Goal: Task Accomplishment & Management: Use online tool/utility

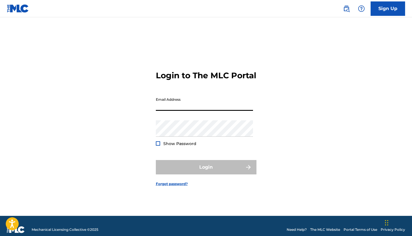
type input "[EMAIL_ADDRESS][DOMAIN_NAME]"
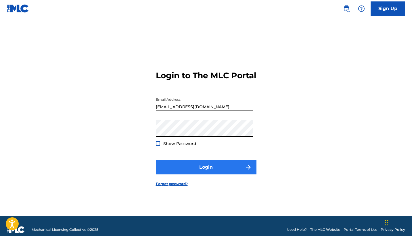
click at [202, 174] on button "Login" at bounding box center [206, 167] width 101 height 14
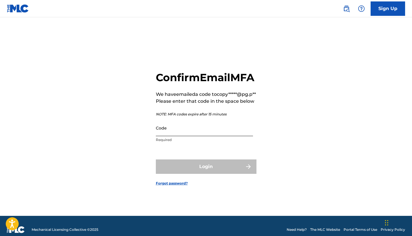
click at [216, 136] on input "Code" at bounding box center [204, 128] width 97 height 16
paste input "551102"
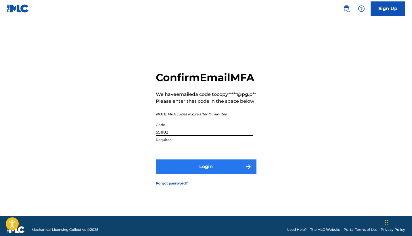
type input "551102"
click at [207, 172] on button "Login" at bounding box center [206, 166] width 101 height 14
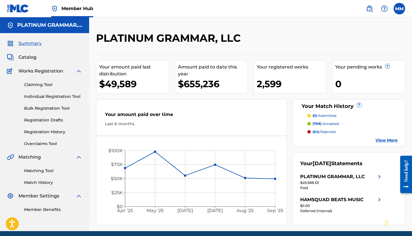
scroll to position [23, 0]
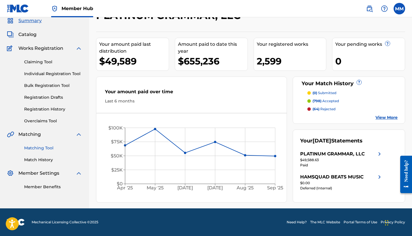
click at [45, 147] on link "Matching Tool" at bounding box center [53, 148] width 58 height 6
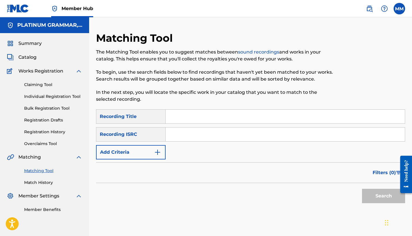
click at [209, 117] on input "Search Form" at bounding box center [285, 117] width 239 height 14
paste input "Outro"
type input "Outro"
click at [154, 153] on img "Search Form" at bounding box center [157, 152] width 7 height 7
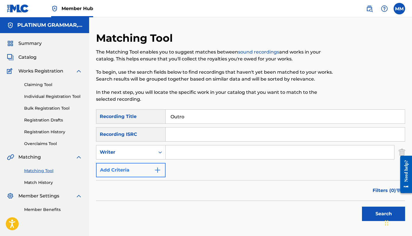
click at [154, 153] on div "Writer" at bounding box center [125, 152] width 59 height 11
click at [157, 171] on div "Recording Artist" at bounding box center [130, 166] width 69 height 14
click at [325, 151] on input "Search Form" at bounding box center [280, 152] width 229 height 14
paste input "TRAPFONE"
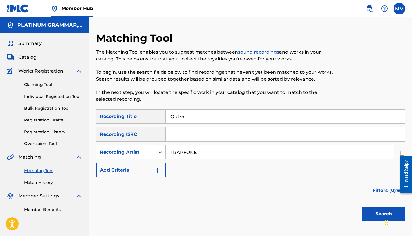
type input "TRAPFONE"
click at [384, 214] on button "Search" at bounding box center [383, 214] width 43 height 14
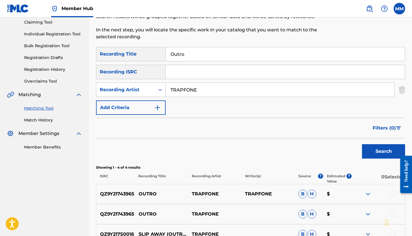
scroll to position [131, 0]
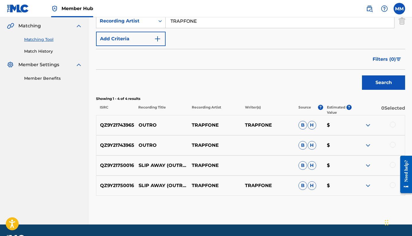
click at [394, 147] on div at bounding box center [393, 145] width 6 height 6
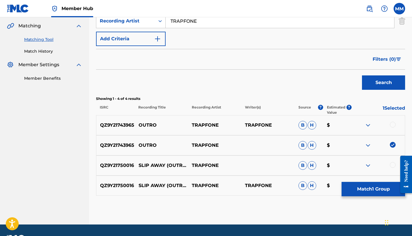
click at [393, 125] on div at bounding box center [393, 125] width 6 height 6
click at [372, 190] on button "Match 2 Groups" at bounding box center [374, 189] width 64 height 14
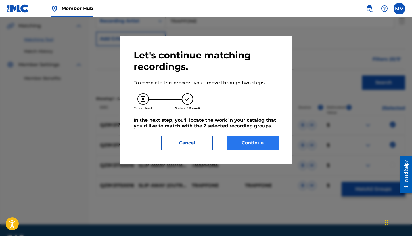
click at [248, 141] on button "Continue" at bounding box center [253, 143] width 52 height 14
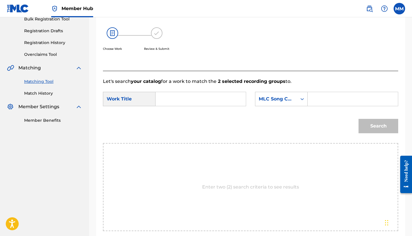
click at [178, 99] on input "Search Form" at bounding box center [201, 99] width 81 height 14
paste input "OUTRO"
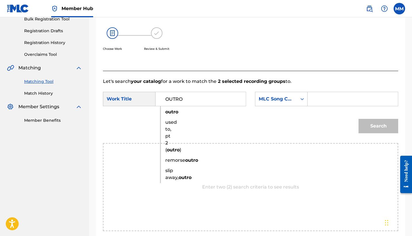
type input "OUTRO"
click at [363, 100] on input "Search Form" at bounding box center [353, 99] width 81 height 14
paste input "OM4ZZ0"
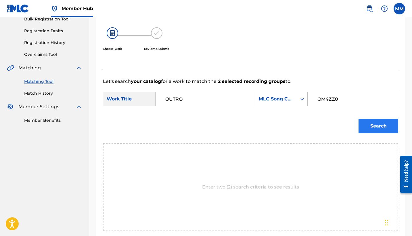
type input "OM4ZZ0"
click at [361, 132] on button "Search" at bounding box center [379, 126] width 40 height 14
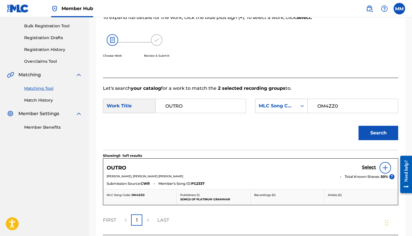
scroll to position [122, 0]
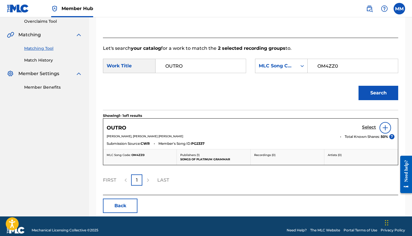
click at [372, 125] on h5 "Select" at bounding box center [369, 127] width 14 height 5
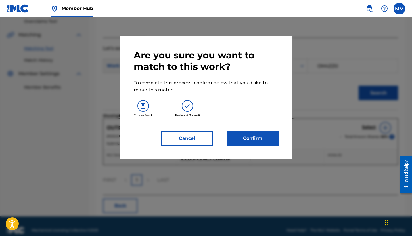
click at [201, 146] on div "Are you sure you want to match to this work? To complete this process, confirm …" at bounding box center [206, 98] width 173 height 124
click at [202, 142] on button "Cancel" at bounding box center [187, 138] width 52 height 14
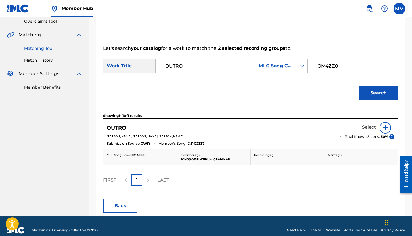
click at [372, 128] on h5 "Select" at bounding box center [369, 127] width 14 height 5
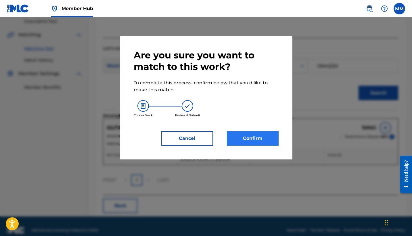
click at [259, 139] on button "Confirm" at bounding box center [253, 138] width 52 height 14
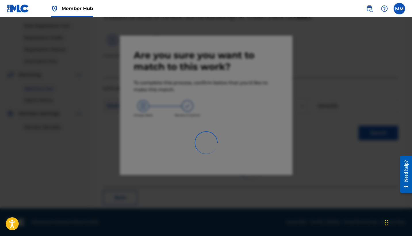
scroll to position [22, 0]
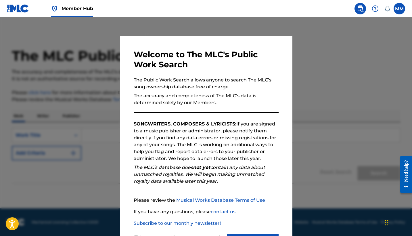
scroll to position [27, 0]
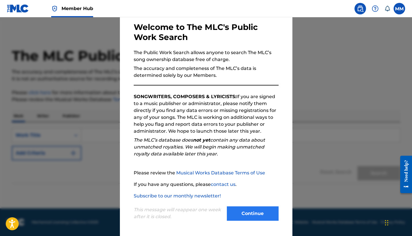
click at [253, 209] on button "Continue" at bounding box center [253, 213] width 52 height 14
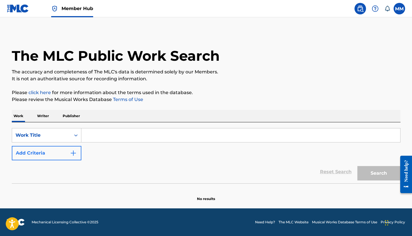
click at [51, 159] on button "Add Criteria" at bounding box center [47, 153] width 70 height 14
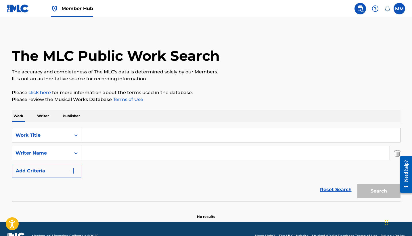
scroll to position [14, 0]
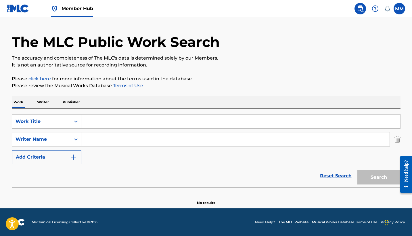
click at [128, 120] on input "Search Form" at bounding box center [240, 122] width 319 height 14
paste input "Outro"
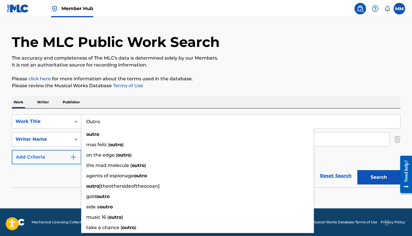
type input "Outro"
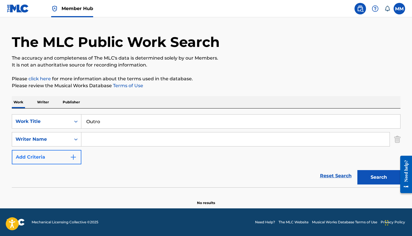
click at [62, 151] on button "Add Criteria" at bounding box center [47, 157] width 70 height 14
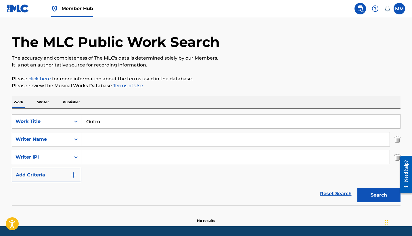
click at [127, 142] on input "Search Form" at bounding box center [235, 139] width 309 height 14
paste input "Patrick"
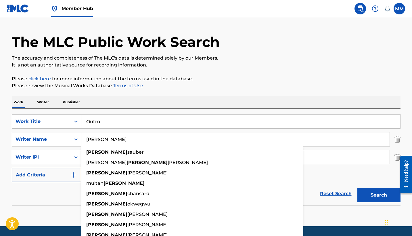
type input "Patrick"
click at [379, 195] on button "Search" at bounding box center [379, 195] width 43 height 14
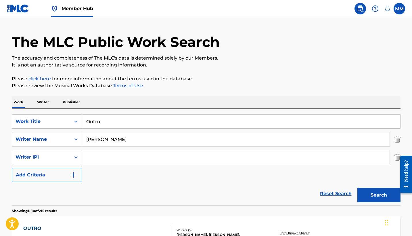
scroll to position [133, 0]
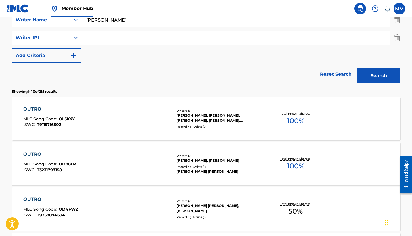
click at [141, 123] on div "OUTRO MLC Song Code : OL5KXY ISWC : T9115716502" at bounding box center [97, 119] width 148 height 26
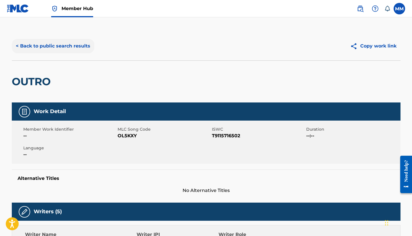
click at [54, 52] on button "< Back to public search results" at bounding box center [53, 46] width 83 height 14
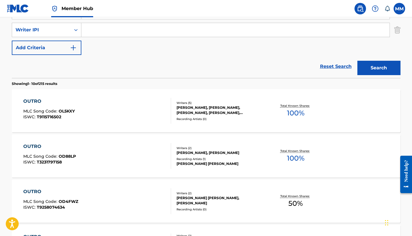
scroll to position [92, 0]
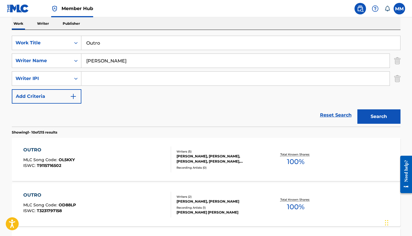
click at [84, 59] on input "Patrick" at bounding box center [235, 61] width 309 height 14
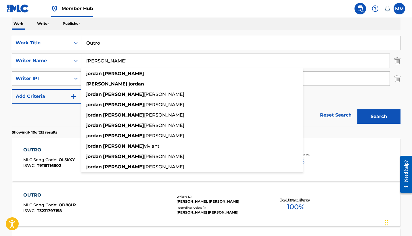
type input "Jordan Patrick"
click at [379, 117] on button "Search" at bounding box center [379, 116] width 43 height 14
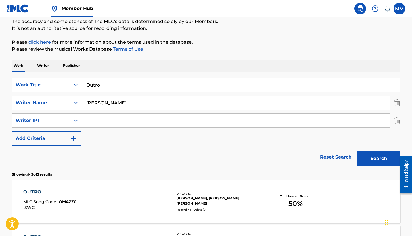
scroll to position [98, 0]
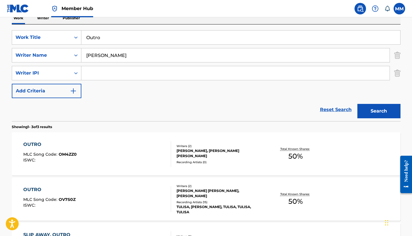
click at [120, 167] on div "OUTRO MLC Song Code : OM4ZZ0 ISWC : Writers ( 2 ) EMMY PANKAU, JORDAN TERRELL P…" at bounding box center [206, 153] width 389 height 43
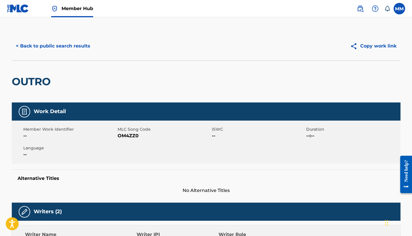
click at [35, 82] on h2 "OUTRO" at bounding box center [33, 81] width 42 height 13
copy h2 "OUTRO"
copy span "OM4ZZ0"
click at [72, 47] on button "< Back to public search results" at bounding box center [53, 46] width 83 height 14
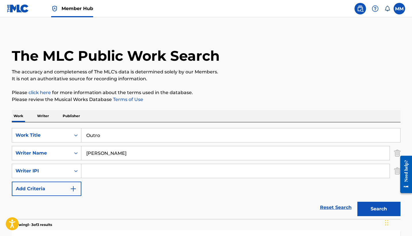
click at [144, 134] on input "Outro" at bounding box center [240, 135] width 319 height 14
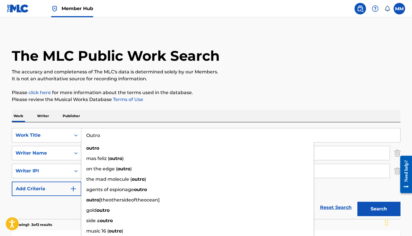
paste input "Ripe"
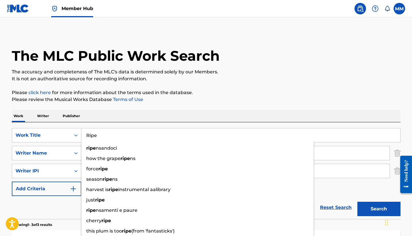
type input "Ripe"
click at [308, 110] on div "Work Writer Publisher" at bounding box center [206, 116] width 389 height 12
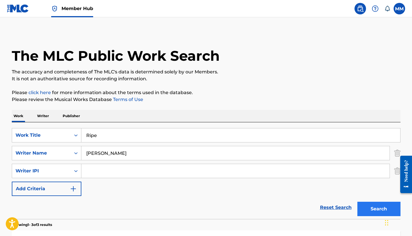
click at [368, 205] on button "Search" at bounding box center [379, 209] width 43 height 14
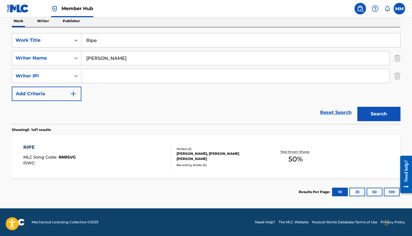
click at [121, 147] on div "RIPE MLC Song Code : RN9SVG ISWC :" at bounding box center [97, 157] width 148 height 26
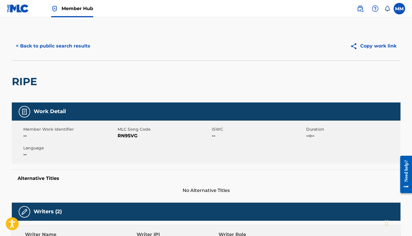
click at [12, 85] on h2 "RIPE" at bounding box center [26, 81] width 28 height 13
copy h2 "RIPE"
copy span "RN9SVG"
click at [69, 47] on button "< Back to public search results" at bounding box center [53, 46] width 83 height 14
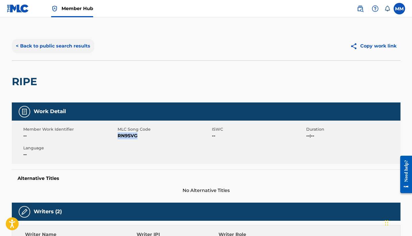
scroll to position [44, 0]
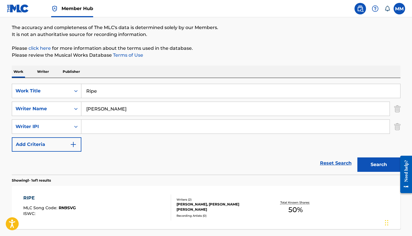
click at [140, 93] on input "Ripe" at bounding box center [240, 91] width 319 height 14
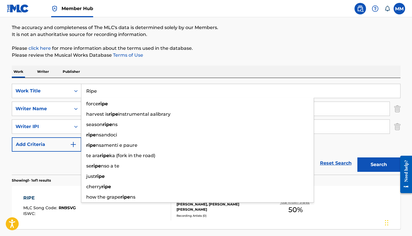
paste input "Breath"
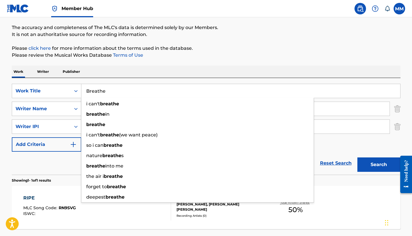
type input "Breathe"
click at [178, 64] on div "The MLC Public Work Search The accuracy and completeness of The MLC's data is d…" at bounding box center [206, 121] width 403 height 269
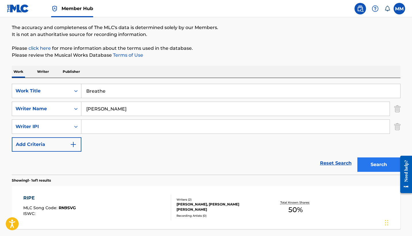
click at [367, 158] on button "Search" at bounding box center [379, 164] width 43 height 14
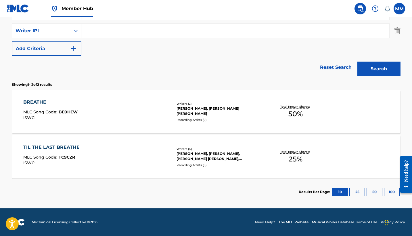
click at [132, 103] on div "BREATHE MLC Song Code : BE0HEW ISWC :" at bounding box center [97, 112] width 148 height 26
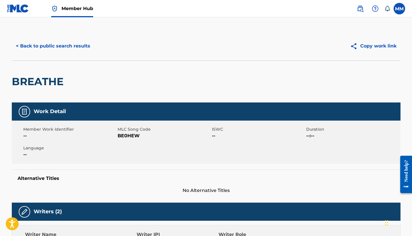
click at [125, 77] on div "BREATHE" at bounding box center [206, 81] width 389 height 42
click at [70, 45] on button "< Back to public search results" at bounding box center [53, 46] width 83 height 14
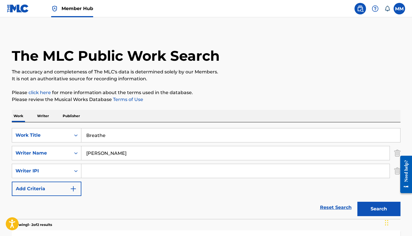
scroll to position [90, 0]
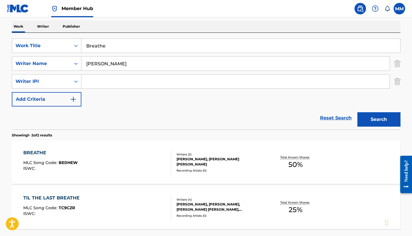
click at [215, 48] on input "Breathe" at bounding box center [240, 46] width 319 height 14
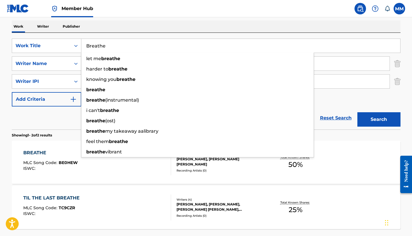
click at [215, 48] on input "Breathe" at bounding box center [240, 46] width 319 height 14
paste input "Anastasia"
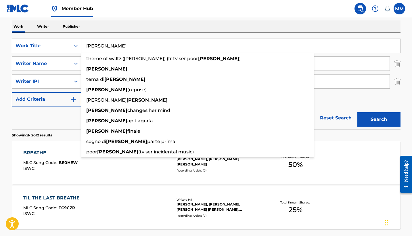
type input "[PERSON_NAME]"
click at [370, 37] on div "SearchWithCriteria1df643e1-09ff-4d28-992c-f17419998bfe Work Title Anastasia the…" at bounding box center [206, 81] width 389 height 97
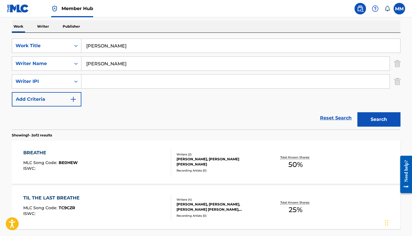
click at [132, 167] on div "BREATHE MLC Song Code : BE0HEW ISWC :" at bounding box center [97, 162] width 148 height 26
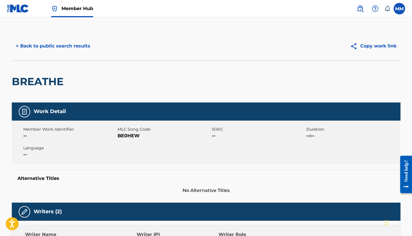
click at [62, 57] on div "< Back to public search results Copy work link" at bounding box center [206, 46] width 389 height 29
click at [59, 51] on button "< Back to public search results" at bounding box center [53, 46] width 83 height 14
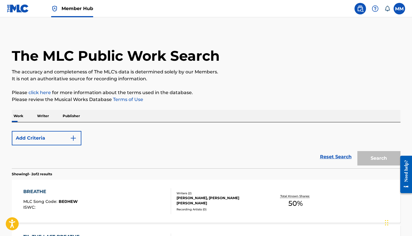
scroll to position [90, 0]
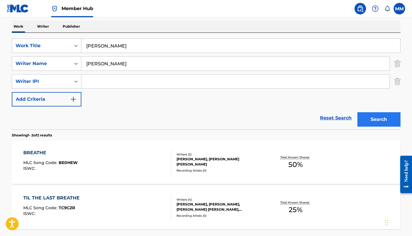
click at [378, 125] on button "Search" at bounding box center [379, 119] width 43 height 14
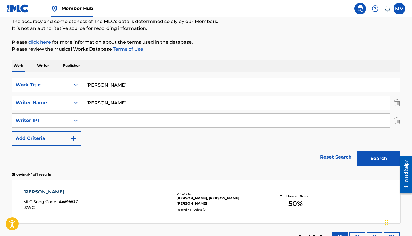
scroll to position [52, 0]
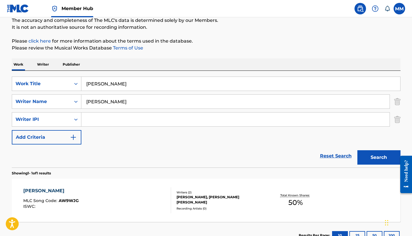
click at [217, 201] on div "[PERSON_NAME], [PERSON_NAME] [PERSON_NAME]" at bounding box center [220, 200] width 87 height 10
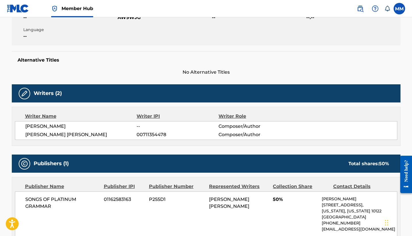
scroll to position [206, 0]
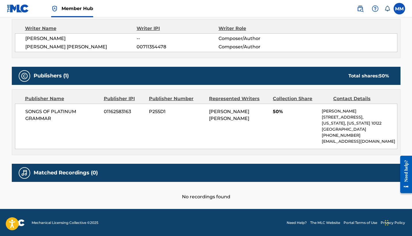
click at [239, 0] on nav "Member Hub MM MM Mauro Miller copyright@pg.pub Notification Preferences Profile…" at bounding box center [206, 8] width 412 height 17
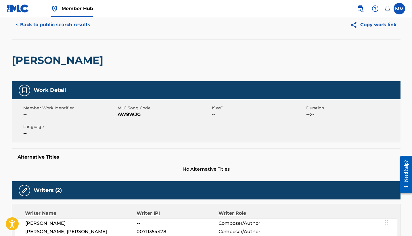
click at [56, 62] on h2 "[PERSON_NAME]" at bounding box center [59, 60] width 94 height 13
copy h2 "[PERSON_NAME]"
copy span "AW9WJG"
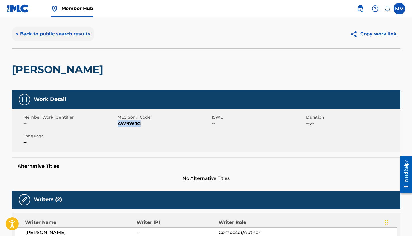
click at [57, 34] on button "< Back to public search results" at bounding box center [53, 34] width 83 height 14
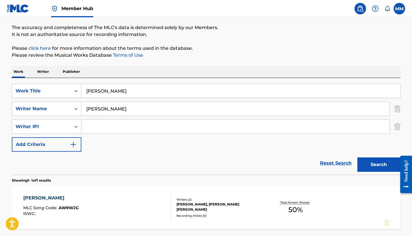
click at [178, 94] on input "[PERSON_NAME]" at bounding box center [240, 91] width 319 height 14
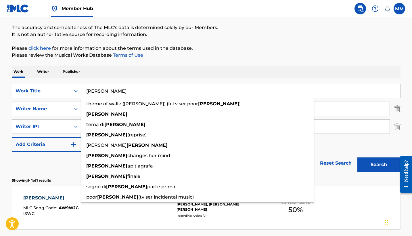
click at [178, 94] on input "[PERSON_NAME]" at bounding box center [240, 91] width 319 height 14
paste input "yahuasc"
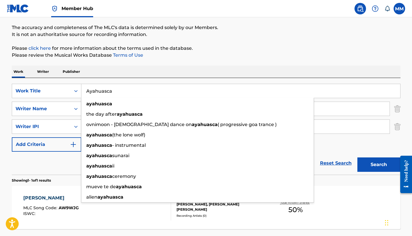
type input "Ayahuasca"
click at [212, 75] on div "Work Writer Publisher" at bounding box center [206, 72] width 389 height 12
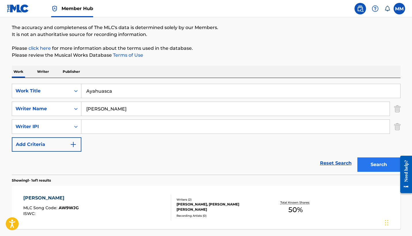
click at [365, 169] on button "Search" at bounding box center [379, 164] width 43 height 14
click at [213, 218] on div "AYAHUASCA MLC Song Code : AW9HO6 ISWC : Writers ( 2 ) EMMY PANKAU, JORDAN TERRE…" at bounding box center [206, 207] width 389 height 43
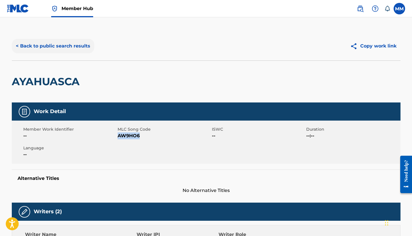
click at [57, 45] on button "< Back to public search results" at bounding box center [53, 46] width 83 height 14
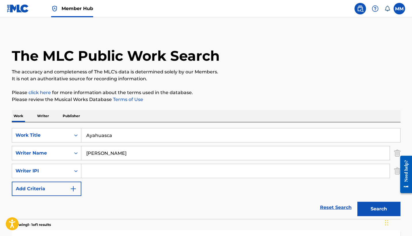
scroll to position [44, 0]
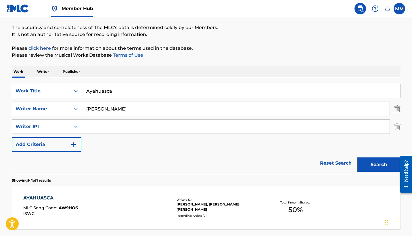
click at [97, 96] on input "Ayahuasca" at bounding box center [240, 91] width 319 height 14
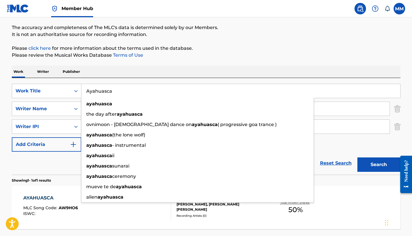
paste input "2003 (Damn Right)"
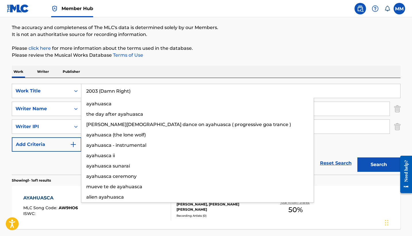
type input "2003 (Damn Right)"
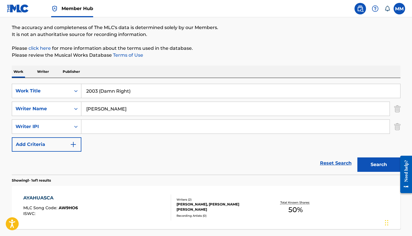
click at [200, 61] on div "The MLC Public Work Search The accuracy and completeness of The MLC's data is d…" at bounding box center [206, 121] width 403 height 269
click at [364, 163] on button "Search" at bounding box center [379, 164] width 43 height 14
click at [105, 197] on div "2003 (DAMN RIGHT) MLC Song Code : 2M1Q1D ISWC :" at bounding box center [97, 208] width 148 height 26
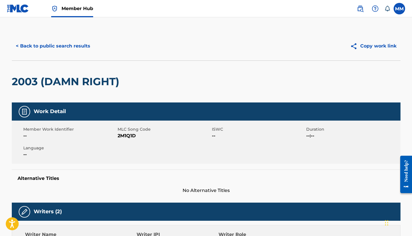
click at [104, 81] on h2 "2003 (DAMN RIGHT)" at bounding box center [67, 81] width 111 height 13
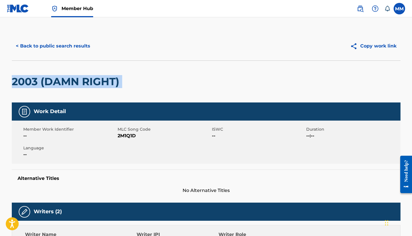
click at [104, 81] on h2 "2003 (DAMN RIGHT)" at bounding box center [67, 81] width 111 height 13
copy div "2003 (DAMN RIGHT)"
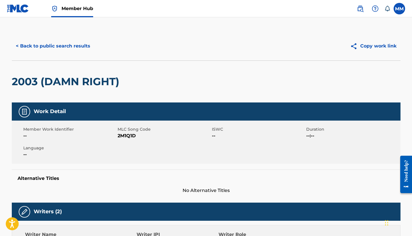
click at [121, 142] on div "Member Work Identifier -- MLC Song Code 2M1Q1D ISWC -- Duration --:-- Language …" at bounding box center [206, 142] width 389 height 43
copy span "2M1Q1D"
click at [76, 46] on button "< Back to public search results" at bounding box center [53, 46] width 83 height 14
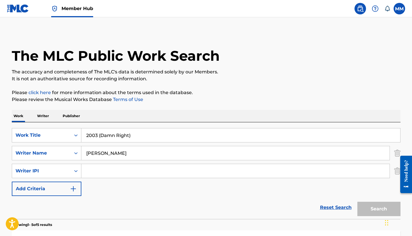
scroll to position [44, 0]
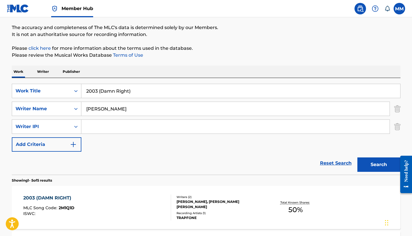
click at [216, 91] on input "2003 (Damn Right)" at bounding box center [240, 91] width 319 height 14
paste input "Gotdamn"
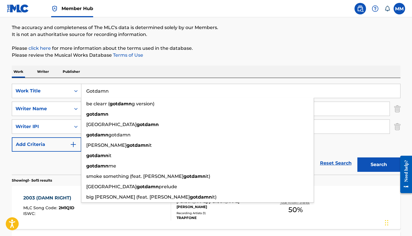
type input "Gotdamn"
click at [203, 67] on div "Work Writer Publisher" at bounding box center [206, 72] width 389 height 12
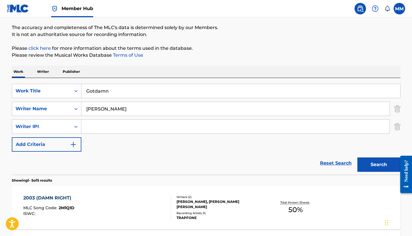
click at [377, 142] on div "SearchWithCriteria1df643e1-09ff-4d28-992c-f17419998bfe Work Title Gotdamn Searc…" at bounding box center [206, 118] width 389 height 68
click at [376, 163] on button "Search" at bounding box center [379, 164] width 43 height 14
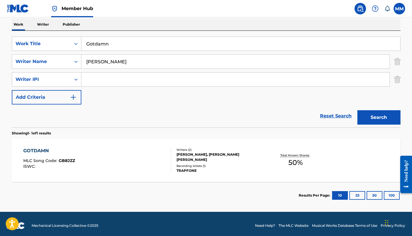
click at [214, 174] on div "GOTDAMN MLC Song Code : GB8JZZ ISWC : Writers ( 2 ) EMMY PANKAU, JORDAN TERRELL…" at bounding box center [206, 160] width 389 height 43
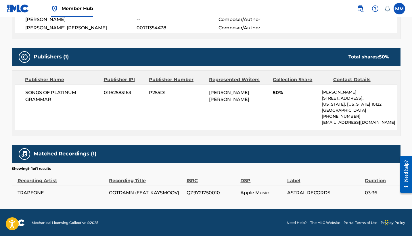
scroll to position [224, 0]
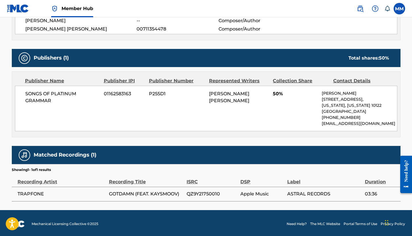
click at [214, 174] on div "ISRC" at bounding box center [212, 178] width 51 height 13
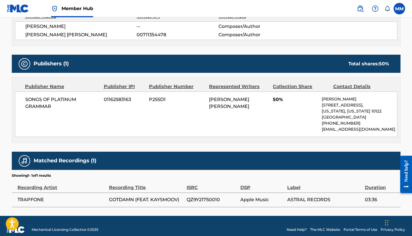
scroll to position [225, 0]
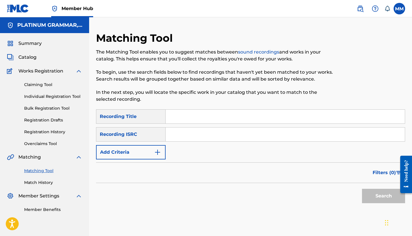
click at [200, 117] on input "Search Form" at bounding box center [285, 117] width 239 height 14
paste input "Ripe"
type input "Ripe"
click at [154, 144] on div "SearchWithCriteriac0fb70f3-b0b1-4619-9825-262820d07875 Recording Title Ripe Sea…" at bounding box center [250, 134] width 309 height 50
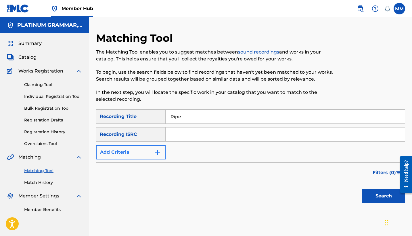
click at [152, 147] on button "Add Criteria" at bounding box center [131, 152] width 70 height 14
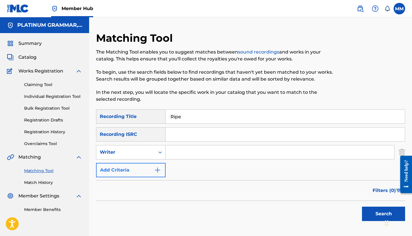
click at [152, 147] on div "Writer" at bounding box center [125, 152] width 59 height 11
click at [151, 170] on div "Recording Artist" at bounding box center [130, 166] width 69 height 14
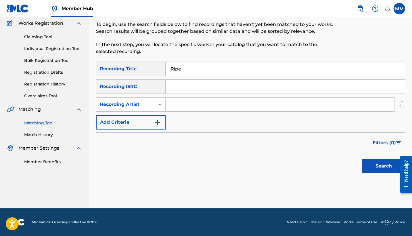
click at [243, 105] on input "Search Form" at bounding box center [280, 105] width 229 height 14
paste input "TRAPFONE"
type input "TRAPFONE"
click at [384, 166] on button "Search" at bounding box center [383, 166] width 43 height 14
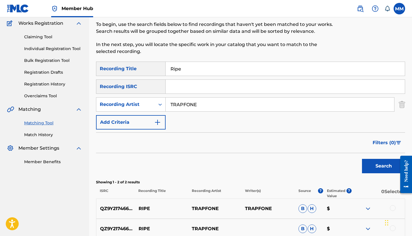
click at [244, 155] on div "Search" at bounding box center [250, 164] width 309 height 23
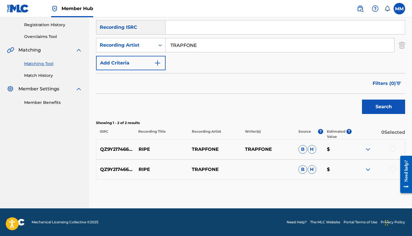
click at [392, 152] on div at bounding box center [378, 149] width 53 height 7
click at [392, 151] on div at bounding box center [393, 149] width 6 height 6
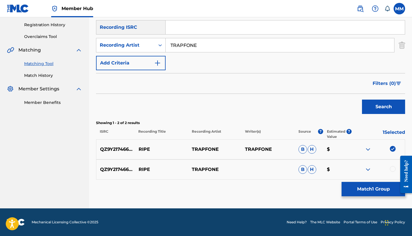
click at [391, 168] on div at bounding box center [393, 169] width 6 height 6
click at [378, 191] on button "Match 2 Groups" at bounding box center [374, 189] width 64 height 14
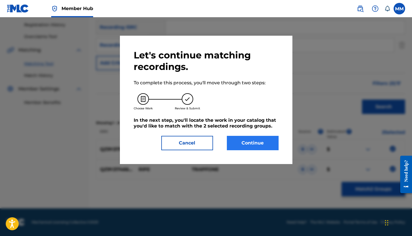
click at [262, 148] on button "Continue" at bounding box center [253, 143] width 52 height 14
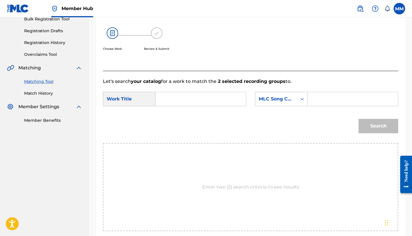
click at [209, 101] on input "Search Form" at bounding box center [201, 99] width 81 height 14
paste input "RIPE"
type input "RIPE"
click at [328, 104] on input "Search Form" at bounding box center [353, 99] width 81 height 14
paste input "RN9SVG"
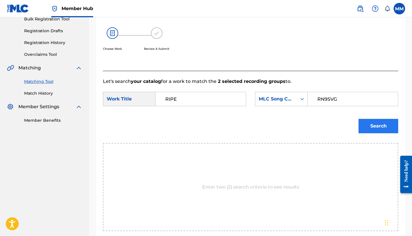
type input "RN9SVG"
click at [380, 122] on button "Search" at bounding box center [379, 126] width 40 height 14
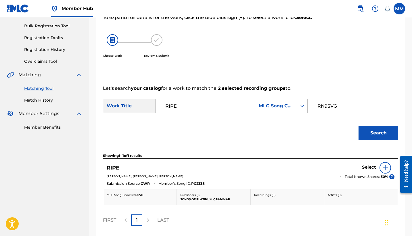
scroll to position [130, 0]
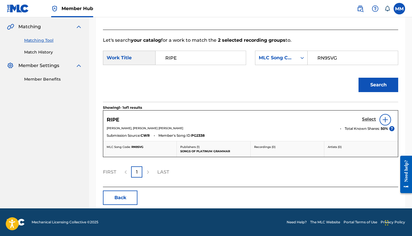
click at [375, 122] on link "Select" at bounding box center [369, 120] width 14 height 6
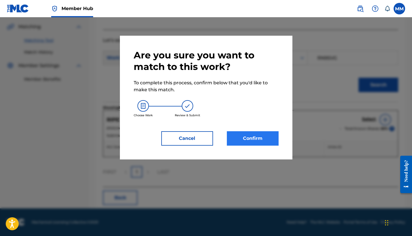
click at [267, 142] on button "Confirm" at bounding box center [253, 138] width 52 height 14
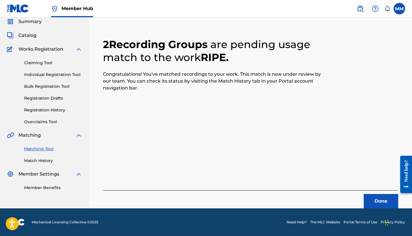
scroll to position [22, 0]
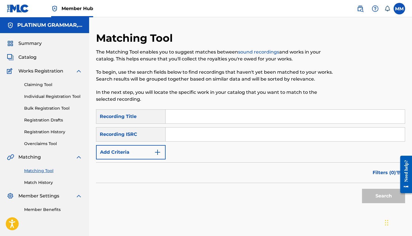
click at [176, 116] on input "Search Form" at bounding box center [285, 117] width 239 height 14
paste input "Breathe"
type input "Breathe"
click at [149, 151] on button "Add Criteria" at bounding box center [131, 152] width 70 height 14
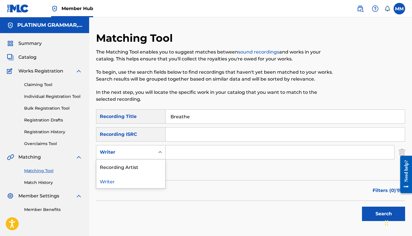
click at [149, 151] on div "Writer" at bounding box center [126, 152] width 52 height 7
click at [146, 174] on div "Writer" at bounding box center [130, 181] width 69 height 14
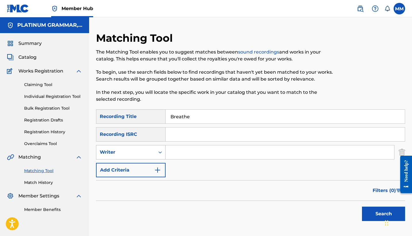
click at [144, 151] on div "Writer" at bounding box center [126, 152] width 52 height 7
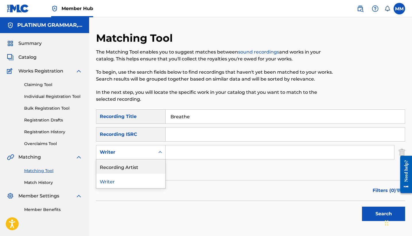
click at [145, 170] on div "Recording Artist" at bounding box center [130, 166] width 69 height 14
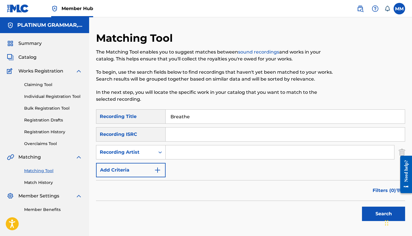
click at [182, 154] on input "Search Form" at bounding box center [280, 152] width 229 height 14
paste input "TRAPFONE"
type input "TRAPFONE"
click at [384, 214] on button "Search" at bounding box center [383, 214] width 43 height 14
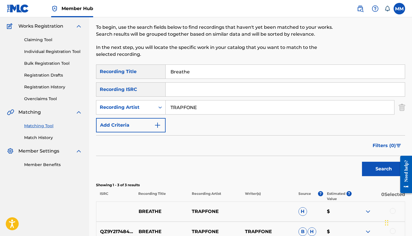
scroll to position [91, 0]
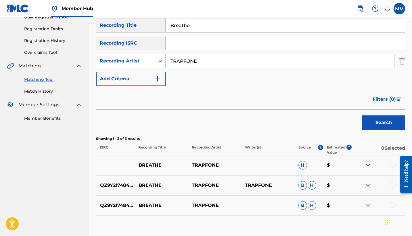
click at [392, 167] on div at bounding box center [393, 165] width 6 height 6
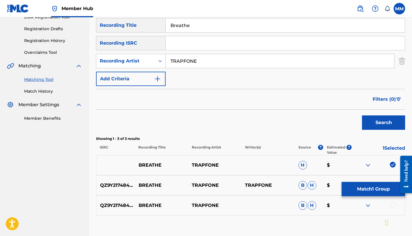
scroll to position [127, 0]
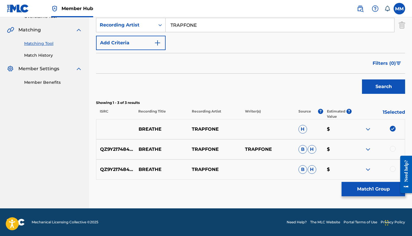
click at [393, 150] on div at bounding box center [393, 149] width 6 height 6
click at [397, 170] on div at bounding box center [404, 174] width 16 height 47
click at [390, 170] on div at bounding box center [393, 169] width 6 height 6
click at [387, 187] on button "Match 3 Groups" at bounding box center [374, 189] width 64 height 14
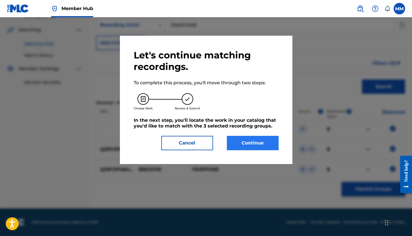
click at [269, 140] on button "Continue" at bounding box center [253, 143] width 52 height 14
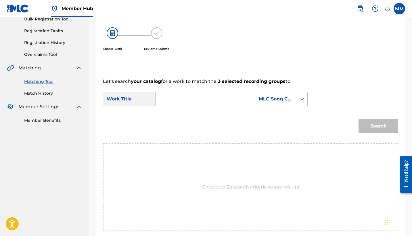
click at [180, 102] on input "Search Form" at bounding box center [201, 99] width 81 height 14
click at [205, 104] on input "Search Form" at bounding box center [201, 99] width 81 height 14
paste input "Breathe"
type input "Breathe"
click at [318, 101] on input "Search Form" at bounding box center [353, 99] width 81 height 14
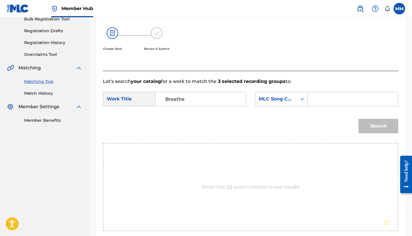
paste input "BE0HEW"
type input "BE0HEW"
click at [372, 127] on button "Search" at bounding box center [379, 126] width 40 height 14
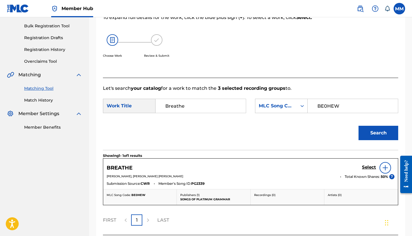
scroll to position [130, 0]
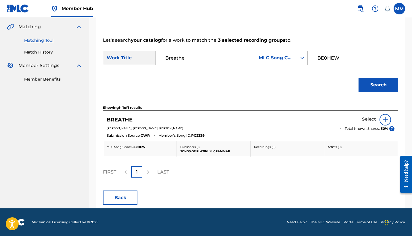
click at [365, 118] on h5 "Select" at bounding box center [369, 119] width 14 height 5
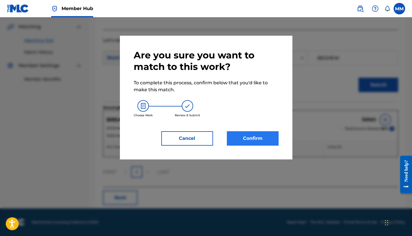
click at [255, 137] on button "Confirm" at bounding box center [253, 138] width 52 height 14
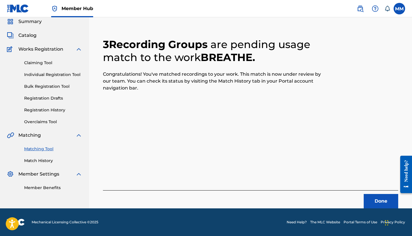
scroll to position [22, 0]
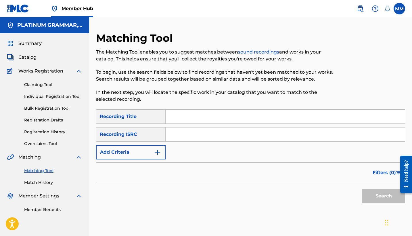
click at [181, 117] on input "Search Form" at bounding box center [285, 117] width 239 height 14
paste input "[PERSON_NAME]"
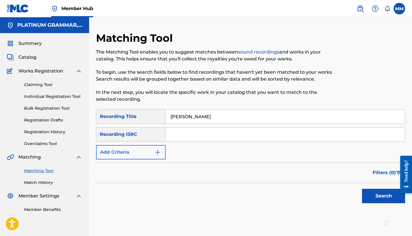
type input "[PERSON_NAME]"
click at [152, 149] on button "Add Criteria" at bounding box center [131, 152] width 70 height 14
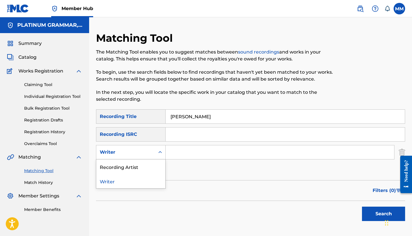
click at [152, 149] on div "Writer" at bounding box center [125, 152] width 59 height 11
click at [151, 170] on div "Recording Artist" at bounding box center [130, 166] width 69 height 14
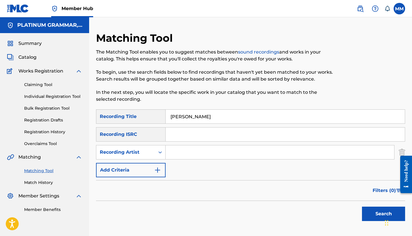
click at [193, 146] on input "Search Form" at bounding box center [280, 152] width 229 height 14
paste input "TRAPFONE"
type input "TRAPFONE"
click at [384, 214] on button "Search" at bounding box center [383, 214] width 43 height 14
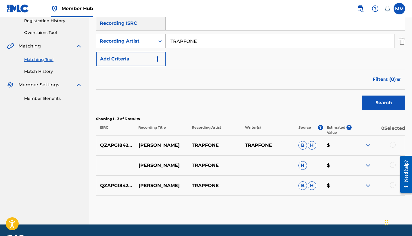
click at [395, 148] on div at bounding box center [378, 145] width 53 height 7
click at [395, 146] on div at bounding box center [393, 145] width 6 height 6
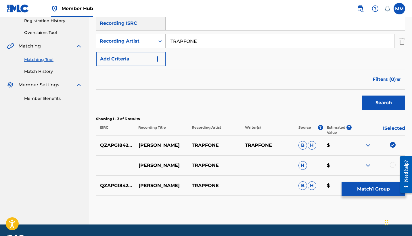
click at [393, 167] on div at bounding box center [393, 165] width 6 height 6
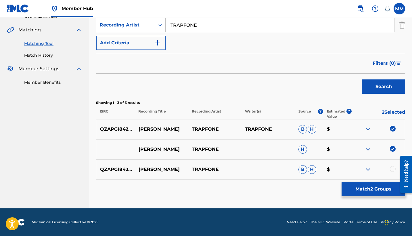
click at [390, 164] on div "QZAPG1842726 [PERSON_NAME] [PERSON_NAME] $" at bounding box center [250, 169] width 309 height 20
click at [391, 167] on div at bounding box center [378, 169] width 53 height 7
click at [392, 169] on div at bounding box center [393, 169] width 6 height 6
click at [377, 195] on button "Match 3 Groups" at bounding box center [374, 189] width 64 height 14
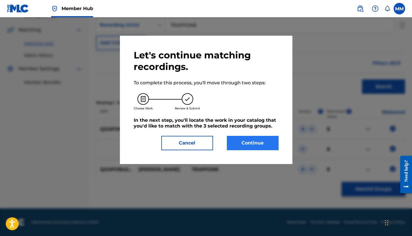
click at [254, 141] on button "Continue" at bounding box center [253, 143] width 52 height 14
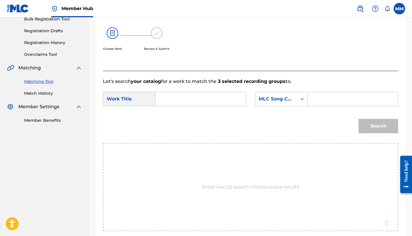
click at [201, 97] on input "Search Form" at bounding box center [201, 99] width 81 height 14
paste input "[PERSON_NAME]"
type input "[PERSON_NAME]"
click at [299, 132] on div "Search" at bounding box center [251, 128] width 296 height 30
click at [323, 104] on input "Search Form" at bounding box center [353, 99] width 81 height 14
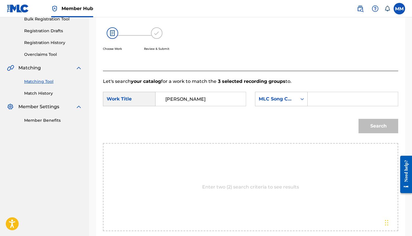
paste input "AW9WJG"
type input "AW9WJG"
click at [379, 126] on button "Search" at bounding box center [379, 126] width 40 height 14
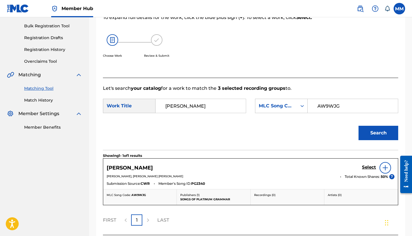
click at [361, 169] on div "ANASTASIA Select" at bounding box center [251, 168] width 288 height 12
click at [364, 169] on h5 "Select" at bounding box center [369, 167] width 14 height 5
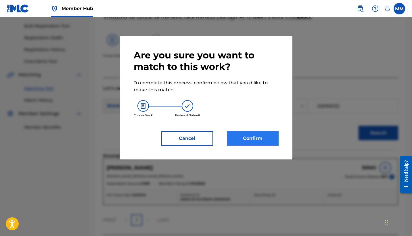
click at [249, 140] on button "Confirm" at bounding box center [253, 138] width 52 height 14
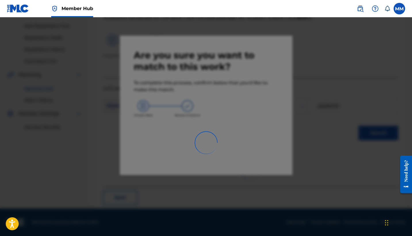
scroll to position [22, 0]
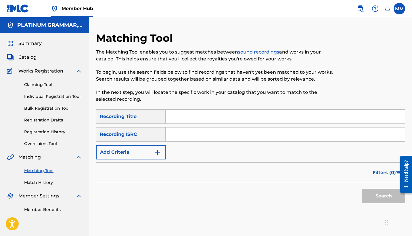
click at [262, 121] on input "Search Form" at bounding box center [285, 117] width 239 height 14
paste input "Ayahuasca"
type input "Ayahuasca"
click at [134, 151] on button "Add Criteria" at bounding box center [131, 152] width 70 height 14
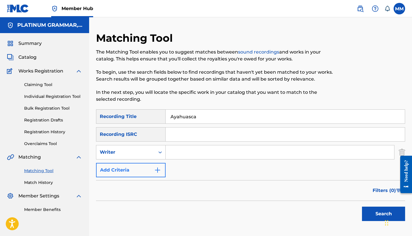
click at [134, 151] on div "Writer" at bounding box center [126, 152] width 52 height 7
click at [135, 171] on div "Recording Artist" at bounding box center [130, 166] width 69 height 14
click at [176, 157] on input "Search Form" at bounding box center [280, 152] width 229 height 14
paste input "TRAPFONE"
type input "TRAPFONE"
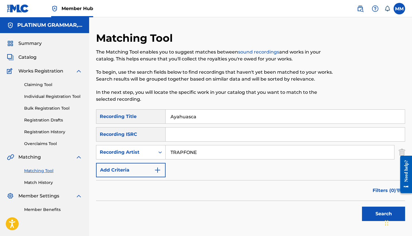
click at [384, 214] on button "Search" at bounding box center [383, 214] width 43 height 14
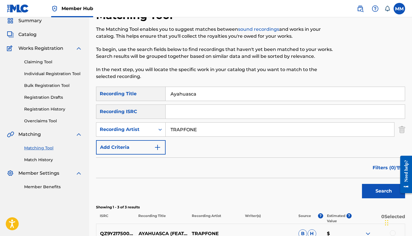
scroll to position [127, 0]
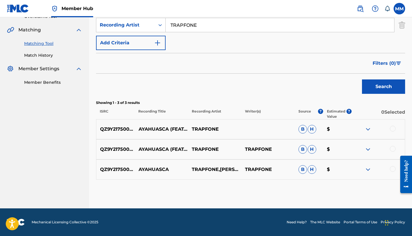
click at [394, 171] on div at bounding box center [393, 169] width 6 height 6
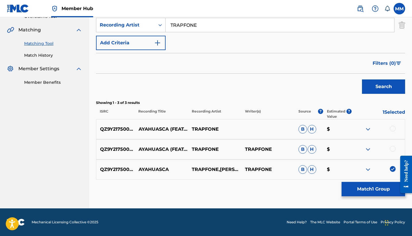
click at [393, 150] on div at bounding box center [393, 149] width 6 height 6
click at [395, 131] on div at bounding box center [378, 129] width 53 height 7
click at [395, 130] on div at bounding box center [393, 129] width 6 height 6
click at [379, 192] on button "Match 3 Groups" at bounding box center [374, 189] width 64 height 14
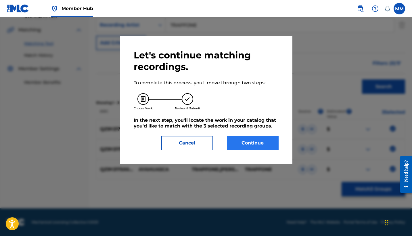
click at [270, 149] on button "Continue" at bounding box center [253, 143] width 52 height 14
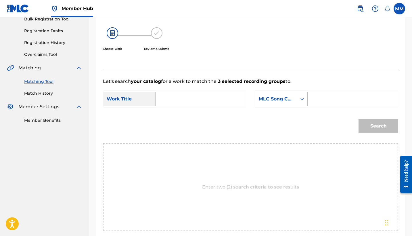
paste input "AYAHUASCA"
type input "AYAHUASCA"
click at [357, 104] on input "Search Form" at bounding box center [353, 99] width 81 height 14
paste input "AW9HO6"
type input "AW9HO6"
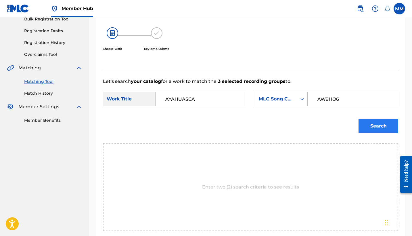
click at [376, 128] on button "Search" at bounding box center [379, 126] width 40 height 14
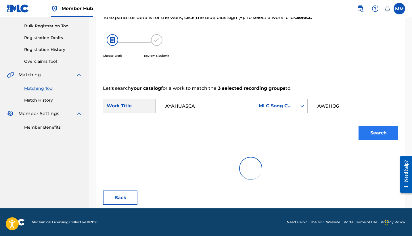
scroll to position [82, 0]
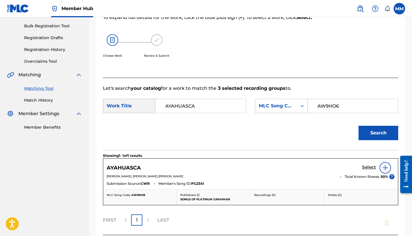
click at [370, 168] on h5 "Select" at bounding box center [369, 167] width 14 height 5
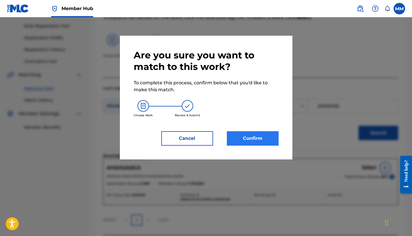
click at [255, 142] on button "Confirm" at bounding box center [253, 138] width 52 height 14
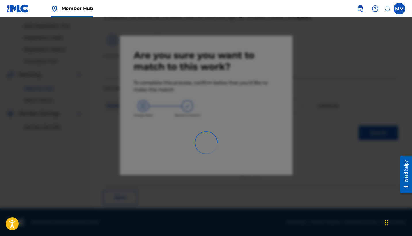
scroll to position [22, 0]
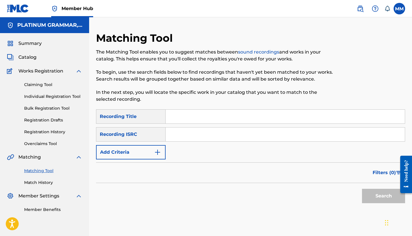
click at [322, 117] on input "Search Form" at bounding box center [285, 117] width 239 height 14
paste input "2003 (Damn Right)"
type input "2003 (Damn Right)"
click at [96, 156] on div "Matching Tool The Matching Tool enables you to suggest matches between sound re…" at bounding box center [250, 135] width 323 height 207
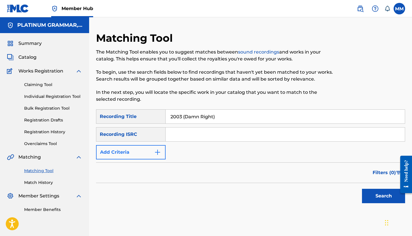
click at [102, 156] on button "Add Criteria" at bounding box center [131, 152] width 70 height 14
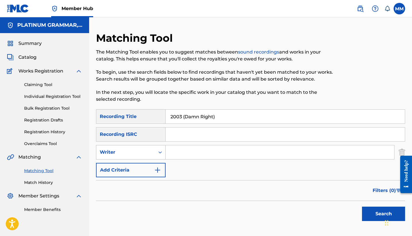
click at [115, 156] on div "Writer" at bounding box center [125, 152] width 59 height 11
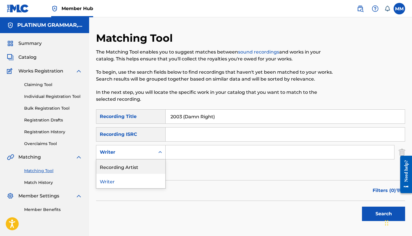
click at [116, 166] on div "Recording Artist" at bounding box center [130, 166] width 69 height 14
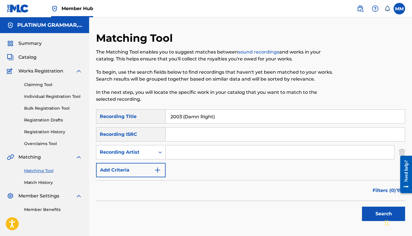
click at [212, 157] on input "Search Form" at bounding box center [280, 152] width 229 height 14
paste input "TRAPFONE"
type input "TRAPFONE"
click at [384, 214] on button "Search" at bounding box center [383, 214] width 43 height 14
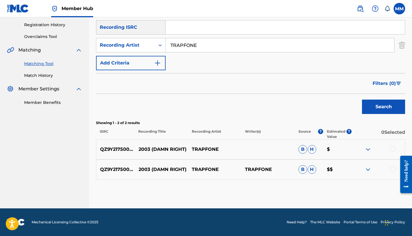
click at [391, 148] on div at bounding box center [393, 149] width 6 height 6
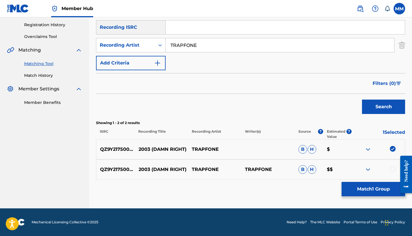
click at [390, 172] on div at bounding box center [378, 169] width 53 height 7
click at [392, 170] on div at bounding box center [393, 169] width 6 height 6
click at [374, 196] on button "Match 2 Groups" at bounding box center [374, 189] width 64 height 14
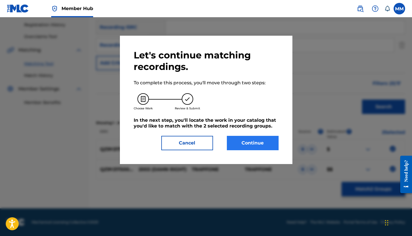
click at [255, 143] on button "Continue" at bounding box center [253, 143] width 52 height 14
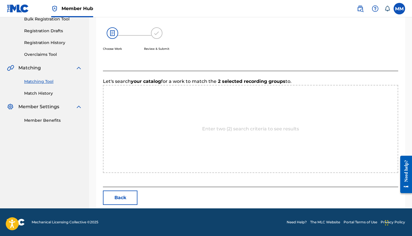
scroll to position [89, 0]
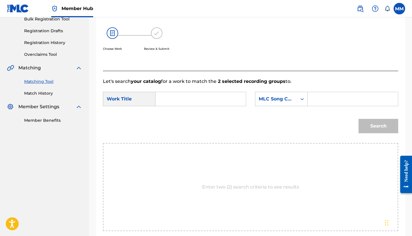
click at [207, 93] on input "Search Form" at bounding box center [201, 99] width 81 height 14
paste input "2003 (DAMN RIGHT)"
type input "2003 (DAMN RIGHT)"
click at [321, 104] on input "Search Form" at bounding box center [353, 99] width 81 height 14
paste input "2M1Q1D"
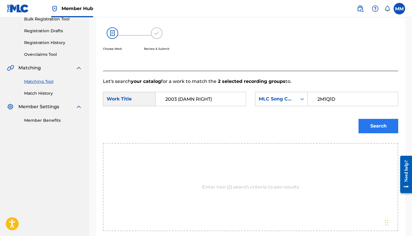
type input "2M1Q1D"
click at [373, 131] on button "Search" at bounding box center [379, 126] width 40 height 14
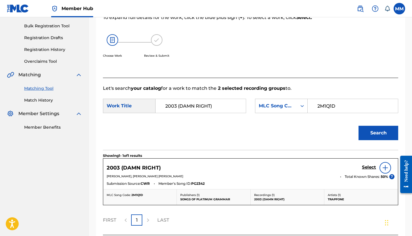
scroll to position [92, 0]
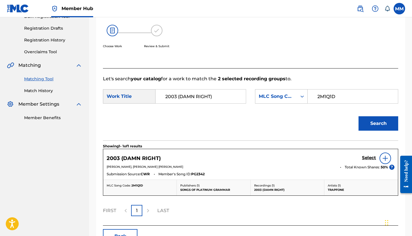
click at [359, 152] on div "2003 (DAMN RIGHT) Select [PERSON_NAME], [PERSON_NAME] [PERSON_NAME] Total Known…" at bounding box center [250, 164] width 295 height 31
click at [366, 159] on h5 "Select" at bounding box center [369, 157] width 14 height 5
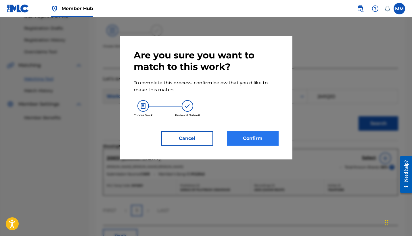
click at [258, 140] on button "Confirm" at bounding box center [253, 138] width 52 height 14
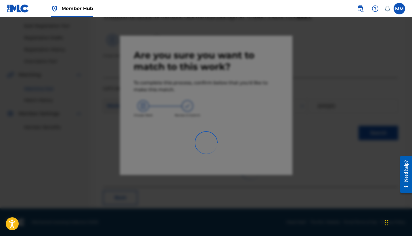
scroll to position [22, 0]
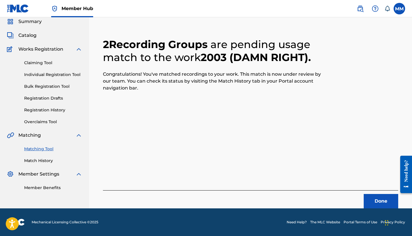
click at [4, 104] on div "Summary Catalog Works Registration Claiming Tool Individual Registration Tool B…" at bounding box center [44, 104] width 89 height 186
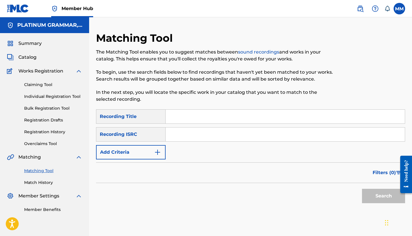
click at [226, 118] on input "Search Form" at bounding box center [285, 117] width 239 height 14
paste input "Gotdamn"
type input "Gotdamn"
click at [152, 148] on button "Add Criteria" at bounding box center [131, 152] width 70 height 14
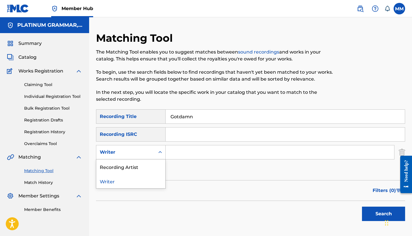
click at [151, 148] on div "Writer" at bounding box center [125, 152] width 59 height 11
click at [149, 173] on div "Recording Artist" at bounding box center [130, 166] width 69 height 14
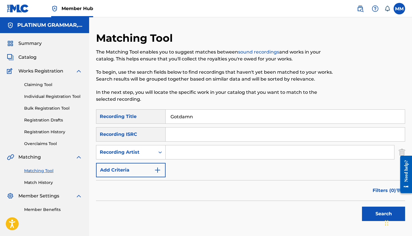
click at [184, 152] on input "Search Form" at bounding box center [280, 152] width 229 height 14
paste input "TRAPFONE"
type input "TRAPFONE"
click at [384, 214] on button "Search" at bounding box center [383, 214] width 43 height 14
